Goal: Book appointment/travel/reservation

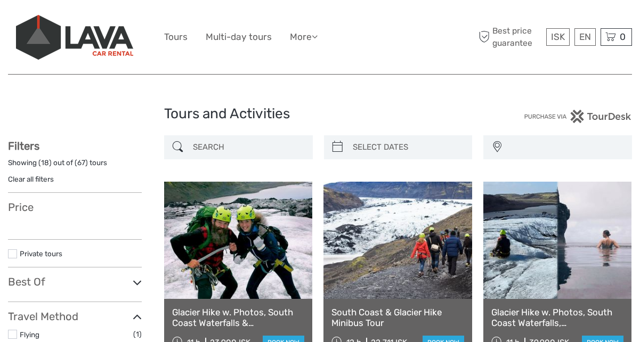
select select
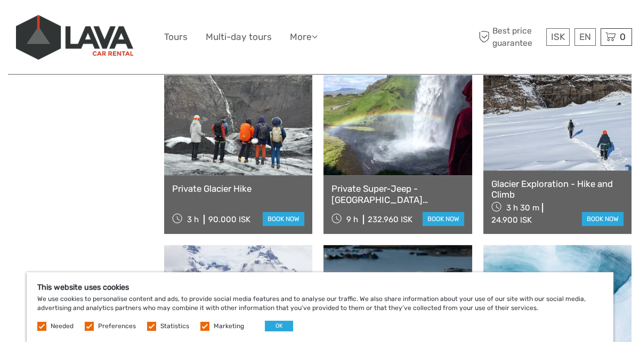
scroll to position [707, 0]
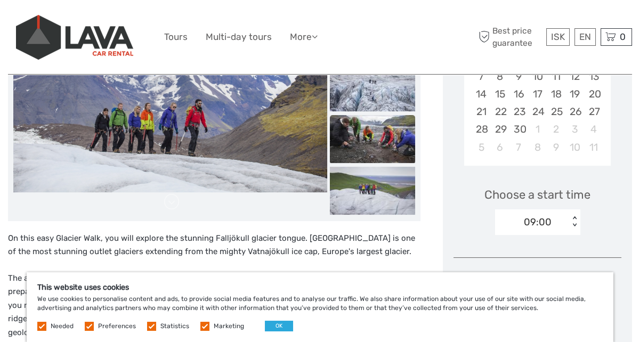
scroll to position [260, 0]
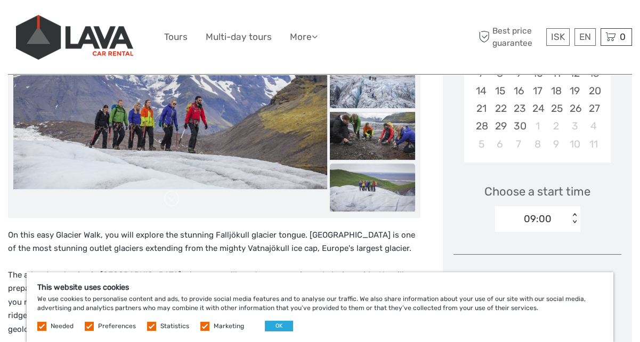
click at [378, 177] on img at bounding box center [372, 188] width 85 height 48
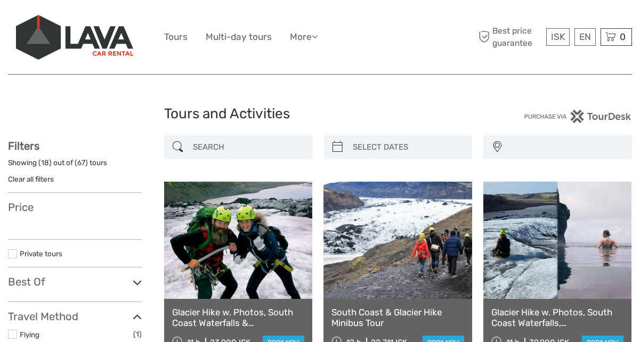
select select
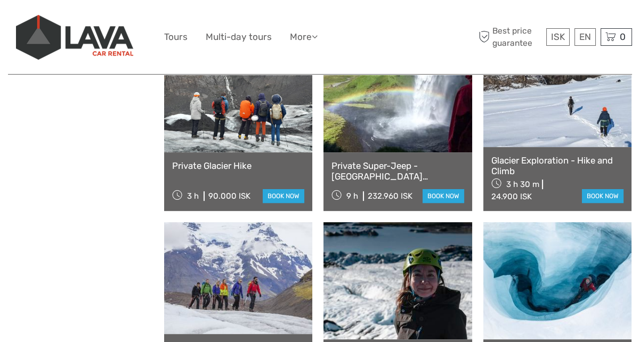
select select
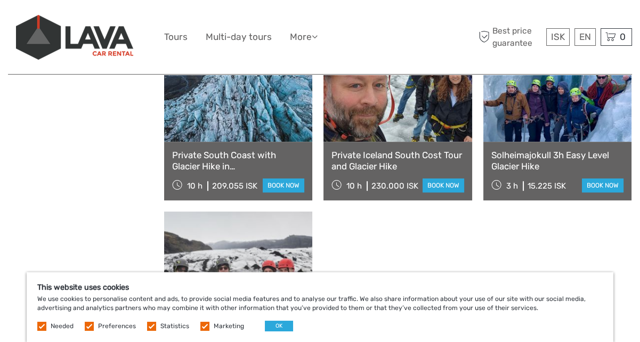
scroll to position [1114, 0]
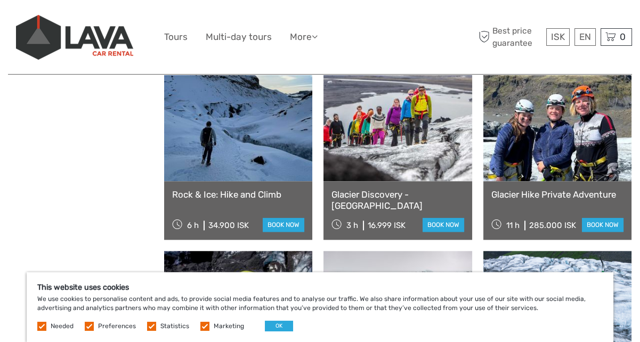
scroll to position [1634, 0]
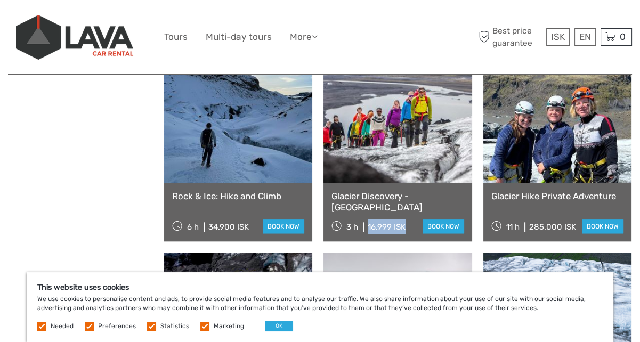
drag, startPoint x: 247, startPoint y: 226, endPoint x: 205, endPoint y: 227, distance: 42.6
click at [331, 227] on div "3 h 16.999 ISK book now" at bounding box center [397, 226] width 132 height 15
